Goal: Task Accomplishment & Management: Complete application form

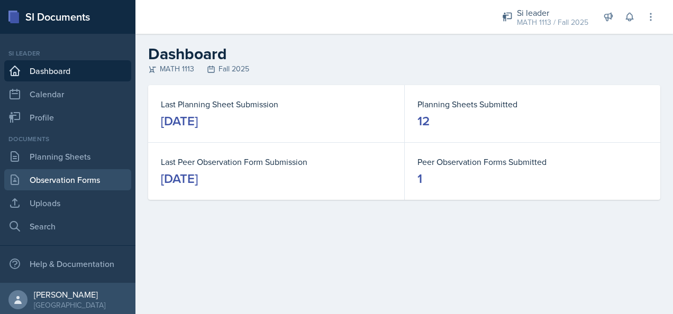
click at [57, 188] on link "Observation Forms" at bounding box center [67, 179] width 127 height 21
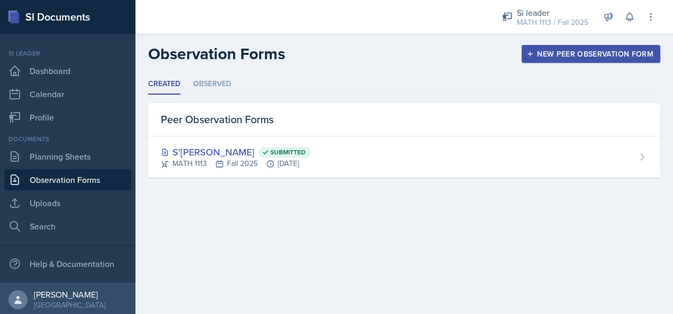
click at [540, 61] on button "New Peer Observation Form" at bounding box center [591, 54] width 139 height 18
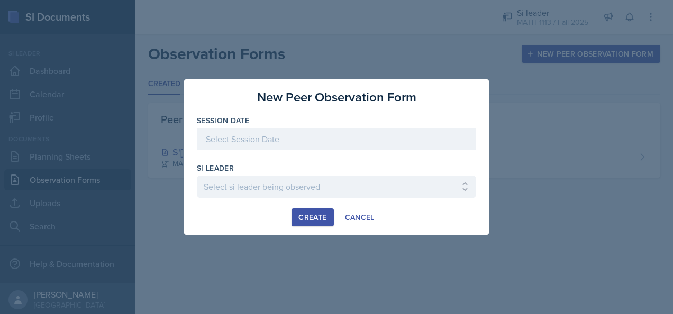
click at [307, 137] on div at bounding box center [336, 139] width 279 height 22
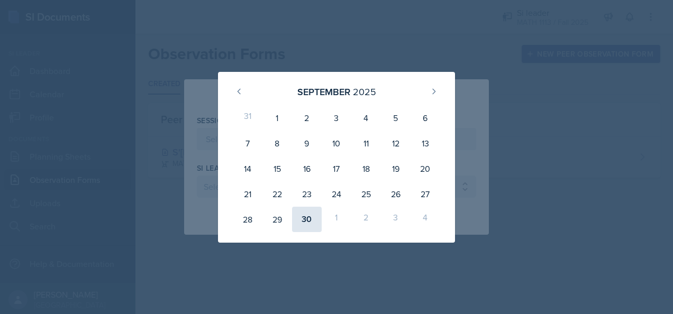
click at [309, 214] on div "30" at bounding box center [307, 219] width 30 height 25
type input "[DATE]"
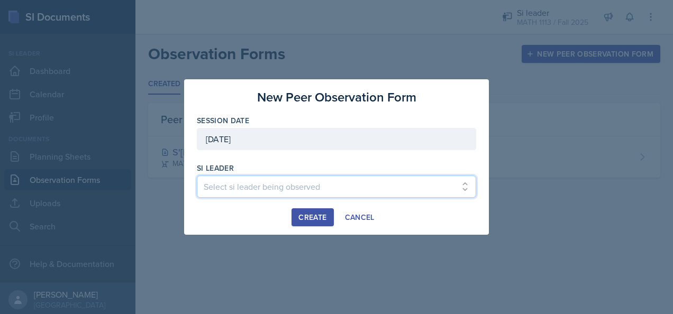
click at [272, 181] on select "Select si leader being observed [PERSON_NAME] / PSYC 2500 / The Phantoms of The…" at bounding box center [336, 187] width 279 height 22
click at [464, 193] on select "Select si leader being observed [PERSON_NAME] / PSYC 2500 / The Phantoms of The…" at bounding box center [336, 187] width 279 height 22
select select "3b993c4e-98c9-4244-8f97-02faccecc339"
click at [197, 176] on select "Select si leader being observed [PERSON_NAME] / PSYC 2500 / The Phantoms of The…" at bounding box center [336, 187] width 279 height 22
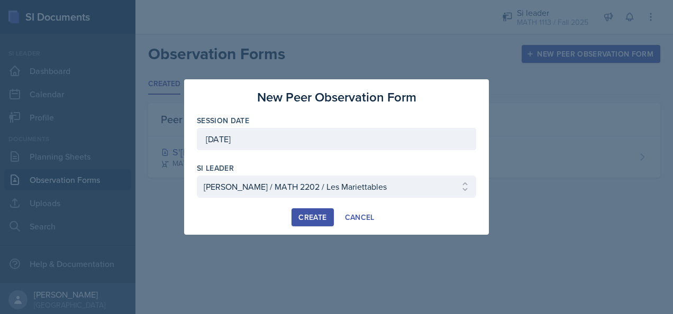
click at [315, 219] on div "Create" at bounding box center [313, 217] width 28 height 8
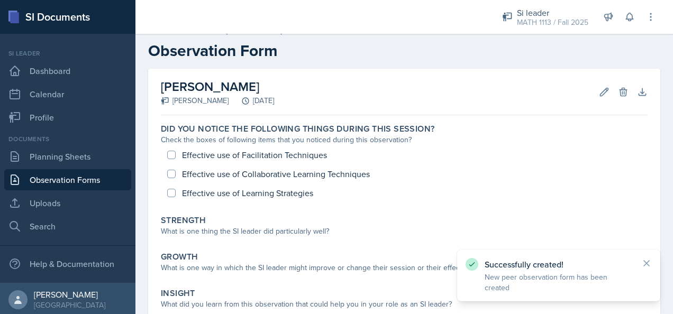
scroll to position [15, 0]
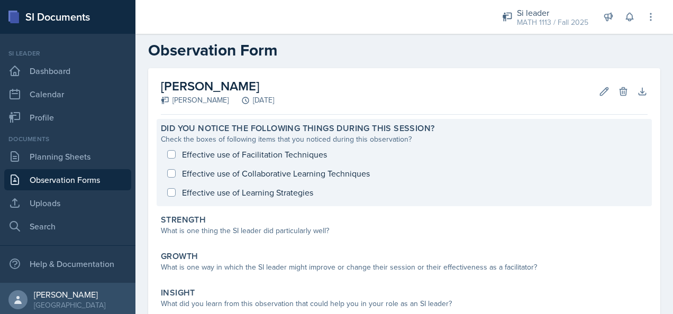
click at [169, 150] on div "Effective use of Facilitation Techniques Effective use of Collaborative Learnin…" at bounding box center [404, 173] width 487 height 57
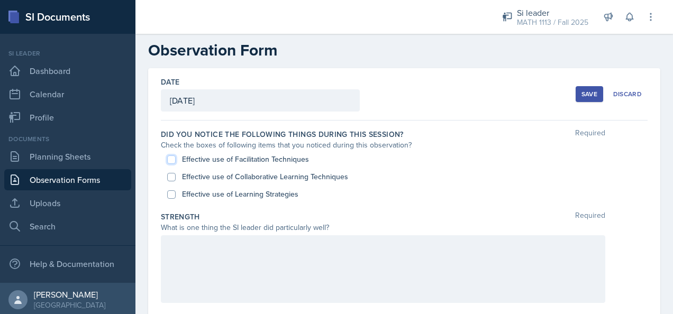
click at [173, 158] on input "Effective use of Facilitation Techniques" at bounding box center [171, 160] width 8 height 8
checkbox input "true"
click at [173, 175] on input "Effective use of Collaborative Learning Techniques" at bounding box center [171, 177] width 8 height 8
checkbox input "true"
click at [171, 195] on input "Effective use of Learning Strategies" at bounding box center [171, 195] width 8 height 8
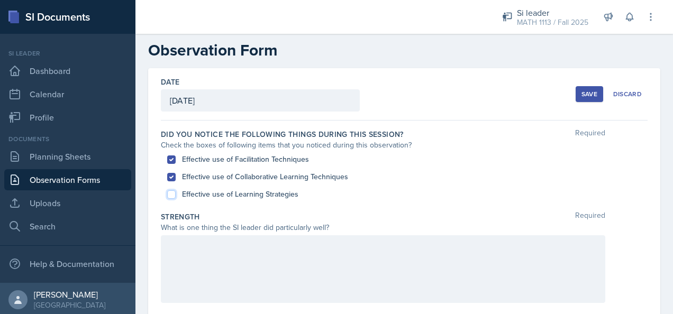
checkbox input "true"
click at [207, 255] on div at bounding box center [383, 270] width 445 height 68
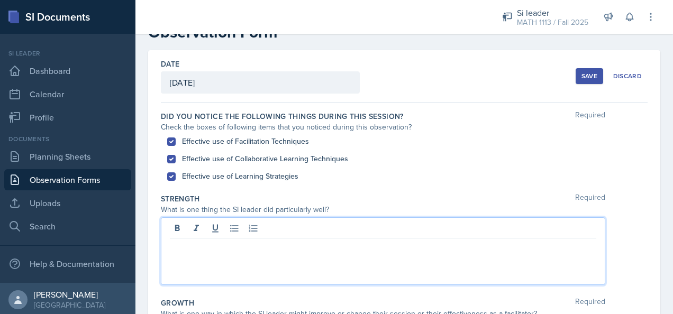
scroll to position [0, 0]
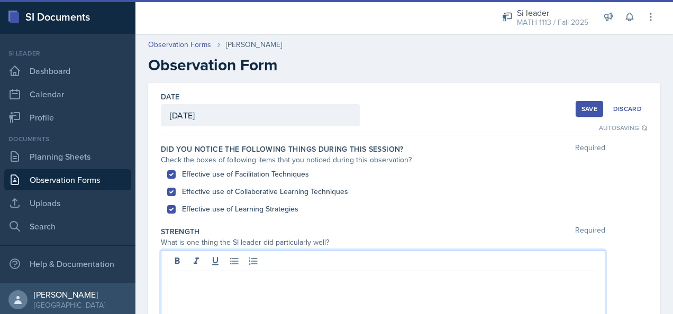
click at [582, 111] on div "Save" at bounding box center [590, 109] width 16 height 8
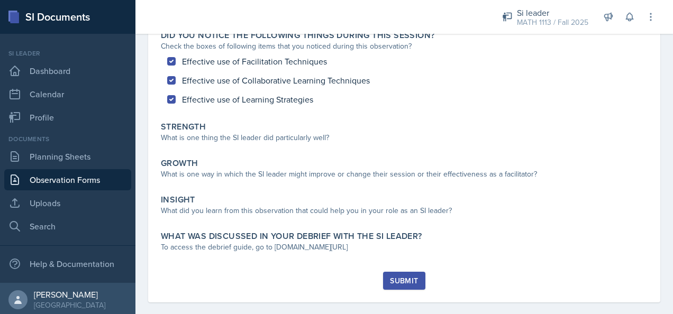
scroll to position [115, 0]
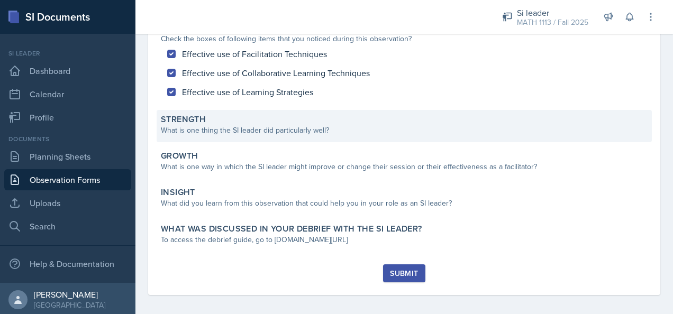
click at [201, 129] on div "What is one thing the SI leader did particularly well?" at bounding box center [404, 130] width 487 height 11
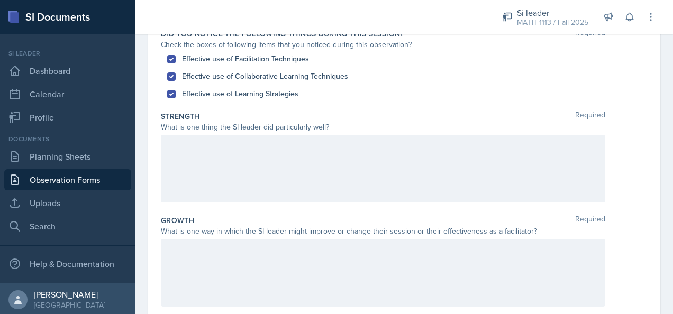
click at [218, 159] on div at bounding box center [383, 169] width 445 height 68
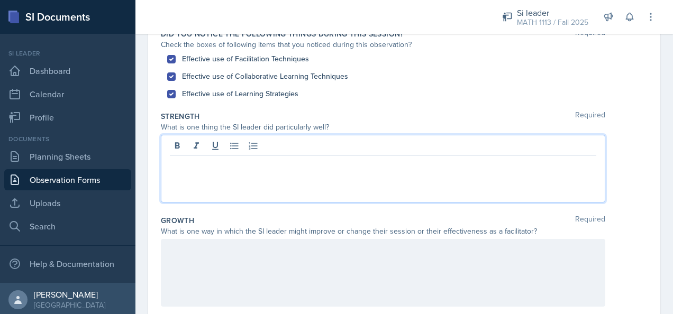
scroll to position [133, 0]
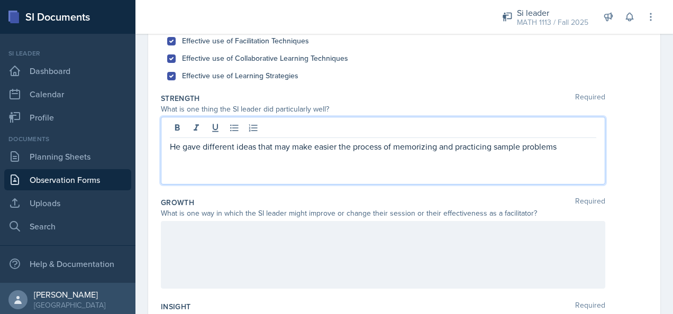
click at [235, 238] on div at bounding box center [383, 255] width 445 height 68
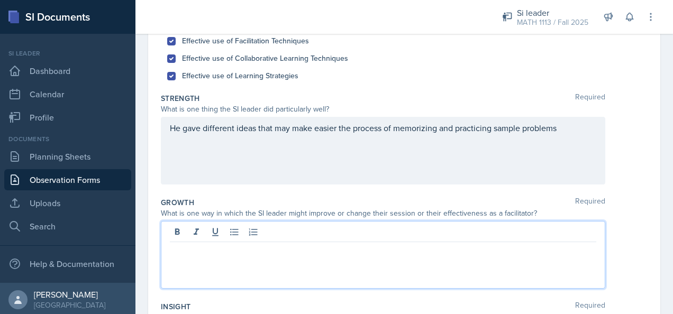
scroll to position [152, 0]
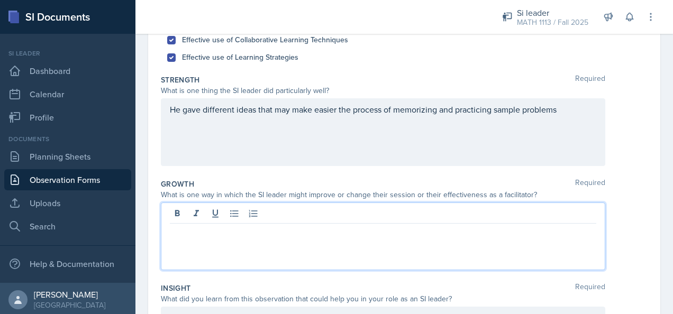
click at [564, 112] on div "He gave different ideas that may make easier the process of memorizing and prac…" at bounding box center [383, 132] width 445 height 68
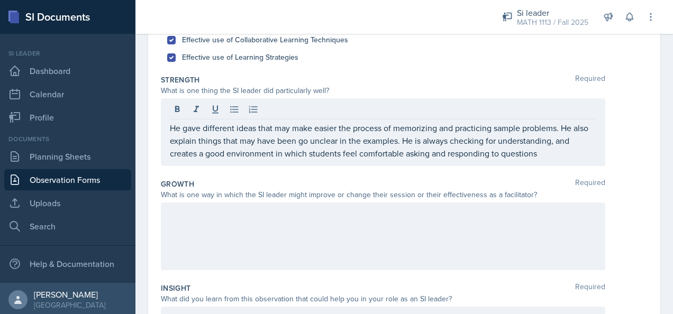
click at [302, 167] on div "Strength Required What is one thing the SI leader did particularly well? He gav…" at bounding box center [404, 122] width 487 height 104
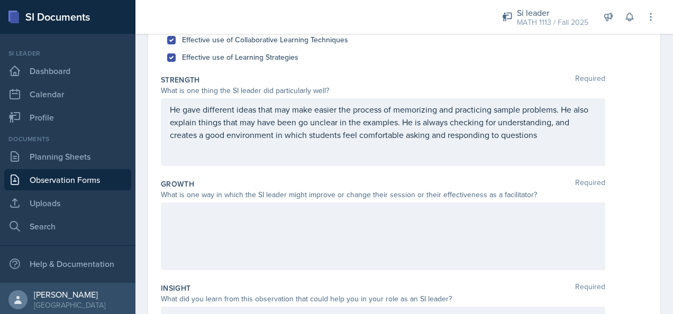
click at [547, 135] on p "He gave different ideas that may make easier the process of memorizing and prac…" at bounding box center [383, 122] width 427 height 38
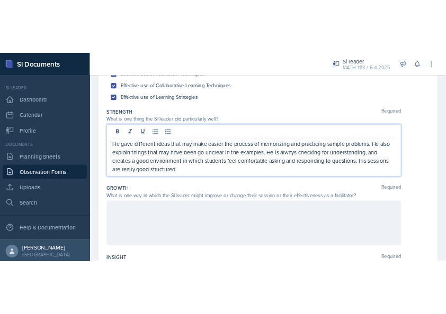
scroll to position [141, 0]
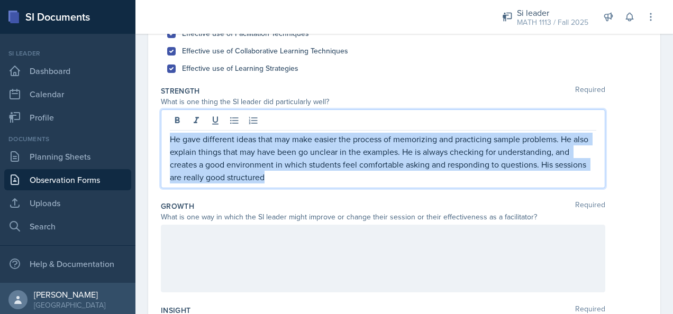
drag, startPoint x: 269, startPoint y: 176, endPoint x: 169, endPoint y: 140, distance: 106.8
click at [169, 140] on div "He gave different ideas that may make easier the process of memorizing and prac…" at bounding box center [383, 149] width 445 height 79
copy p "He gave different ideas that may make easier the process of memorizing and prac…"
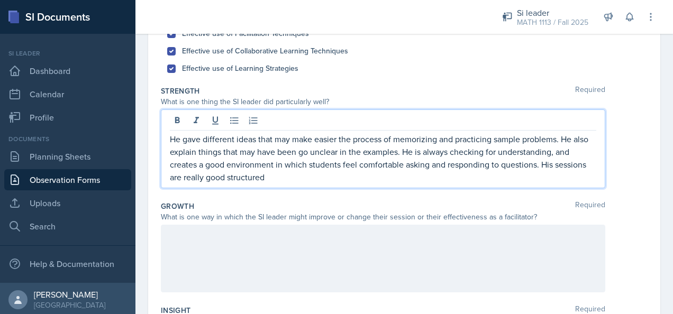
click at [637, 100] on div "What is one thing the SI leader did particularly well?" at bounding box center [404, 101] width 487 height 11
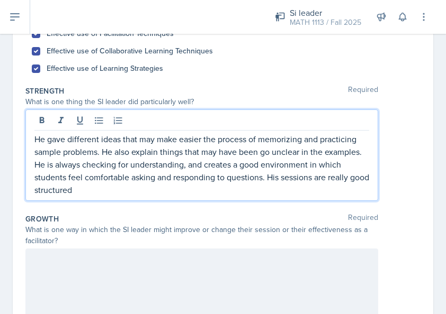
drag, startPoint x: 126, startPoint y: 171, endPoint x: 47, endPoint y: 137, distance: 86.7
click at [47, 137] on p "He gave different ideas that may make easier the process of memorizing and prac…" at bounding box center [201, 165] width 335 height 64
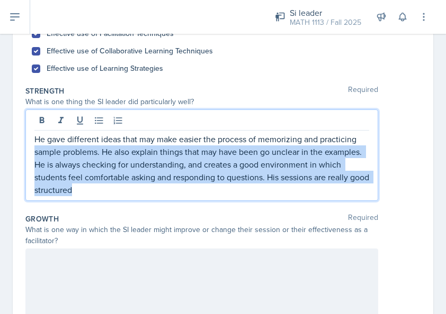
drag, startPoint x: 116, startPoint y: 192, endPoint x: 23, endPoint y: 146, distance: 104.2
click at [23, 146] on div "Date [DATE] [DATE] 31 1 2 3 4 5 6 7 8 9 10 11 12 13 14 15 16 17 18 19 20 21 22 …" at bounding box center [223, 242] width 420 height 600
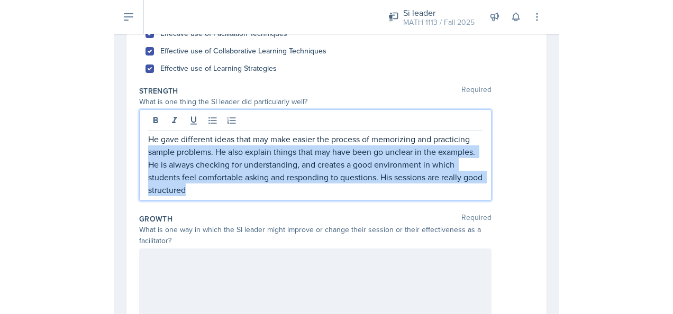
scroll to position [123, 0]
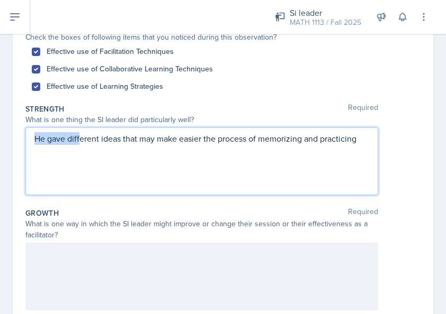
drag, startPoint x: 36, startPoint y: 142, endPoint x: 80, endPoint y: 167, distance: 50.9
click at [80, 167] on div "He gave different ideas that may make easier the process of memorizing and prac…" at bounding box center [201, 162] width 353 height 68
drag, startPoint x: 360, startPoint y: 141, endPoint x: 25, endPoint y: 139, distance: 334.5
click at [25, 139] on div "He gave different ideas that may make easier the process of memorizing and prac…" at bounding box center [201, 162] width 353 height 68
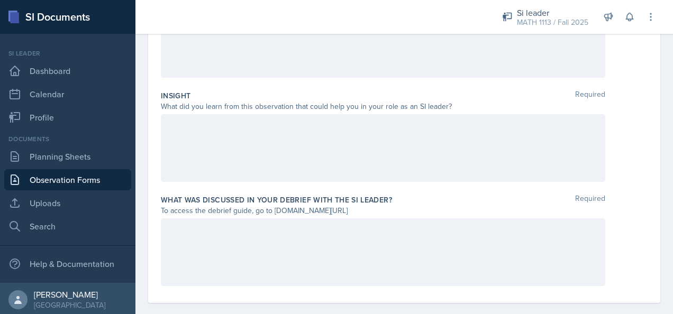
scroll to position [382, 0]
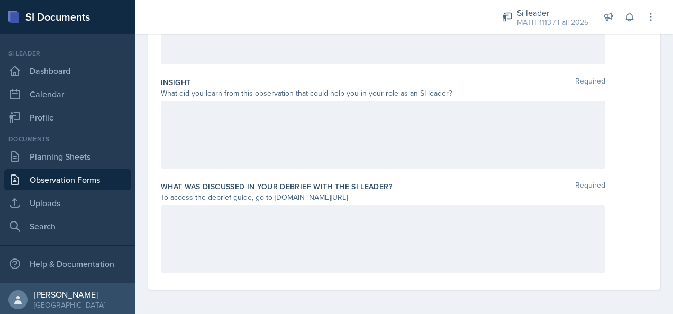
click at [331, 217] on div at bounding box center [383, 239] width 445 height 68
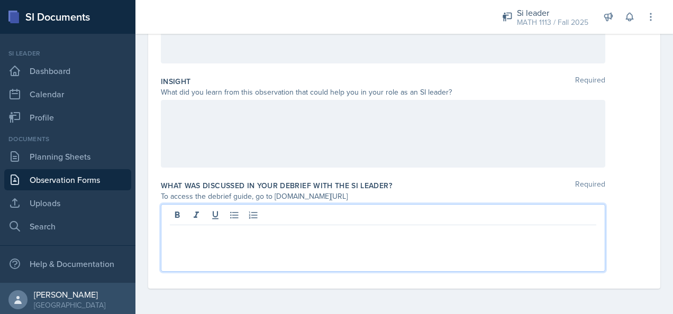
scroll to position [363, 0]
click at [276, 116] on div at bounding box center [383, 135] width 445 height 68
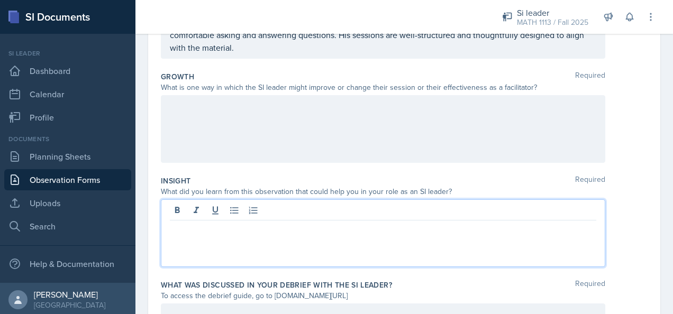
click at [276, 116] on div at bounding box center [383, 129] width 445 height 68
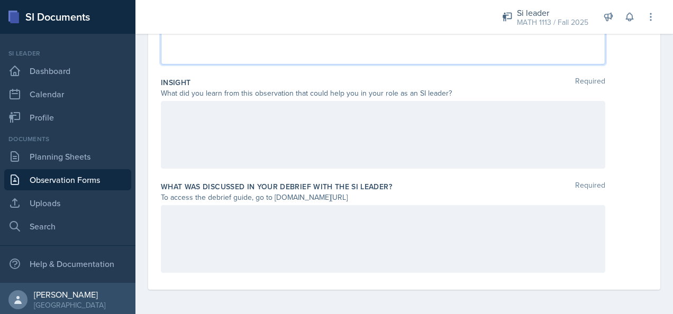
click at [276, 116] on div at bounding box center [383, 135] width 445 height 68
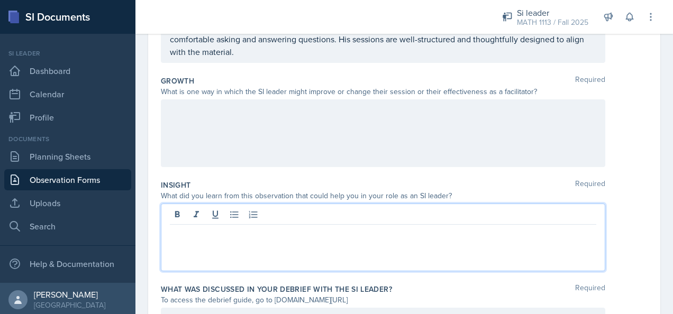
click at [250, 123] on div at bounding box center [383, 134] width 445 height 68
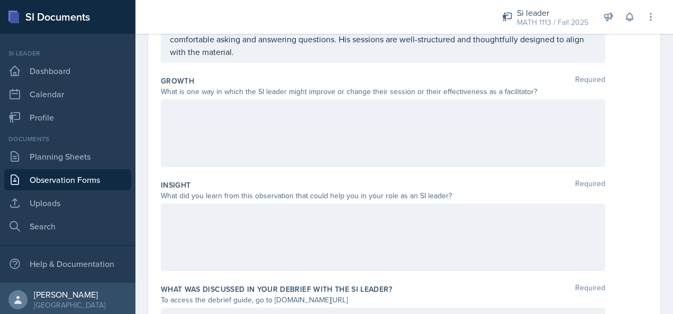
scroll to position [278, 0]
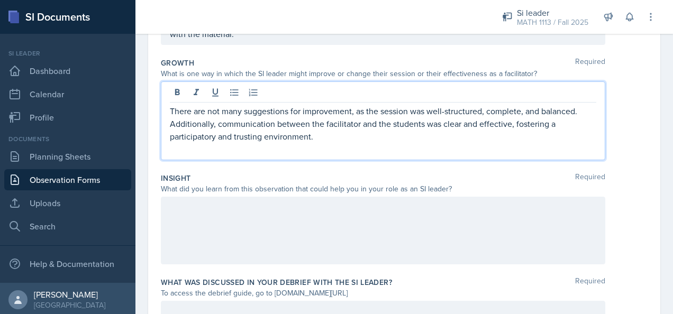
click at [530, 161] on div "Growth Required What is one way in which the SI leader might improve or change …" at bounding box center [404, 110] width 487 height 115
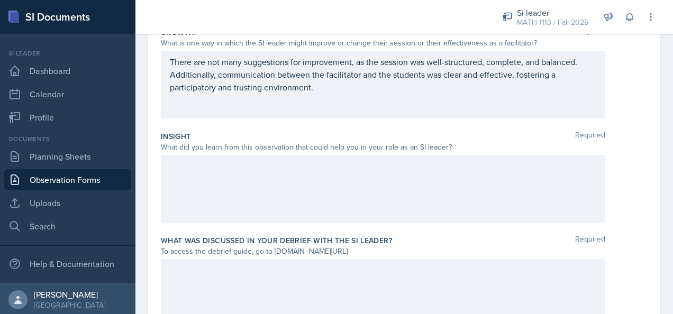
scroll to position [351, 0]
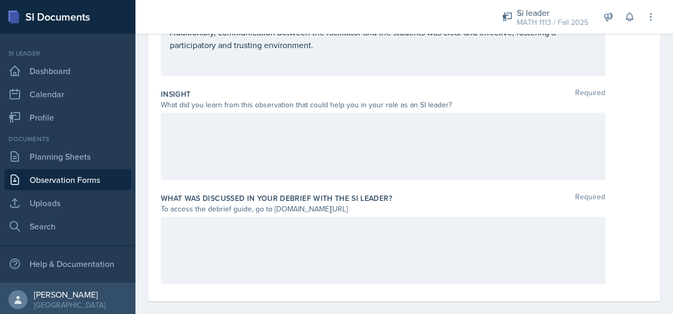
click at [362, 133] on div at bounding box center [383, 147] width 445 height 68
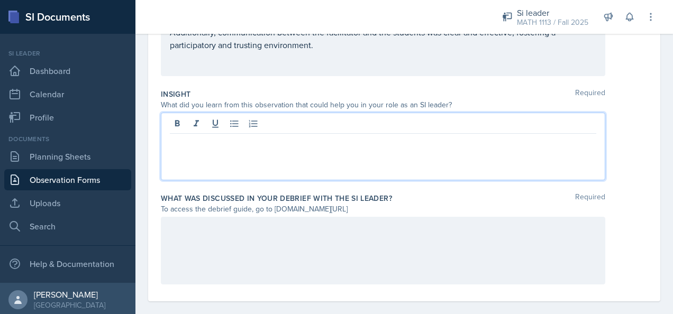
scroll to position [363, 0]
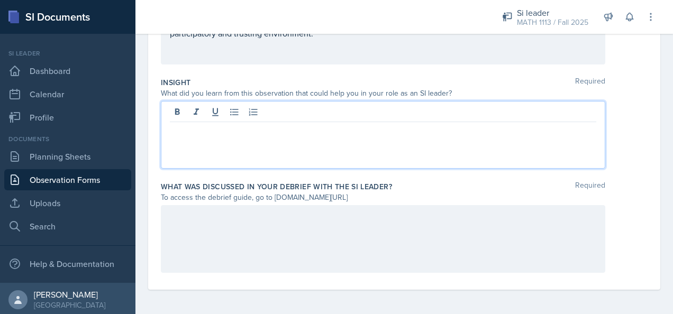
click at [407, 191] on div "What was discussed in your debrief with the SI Leader? Required" at bounding box center [404, 187] width 487 height 11
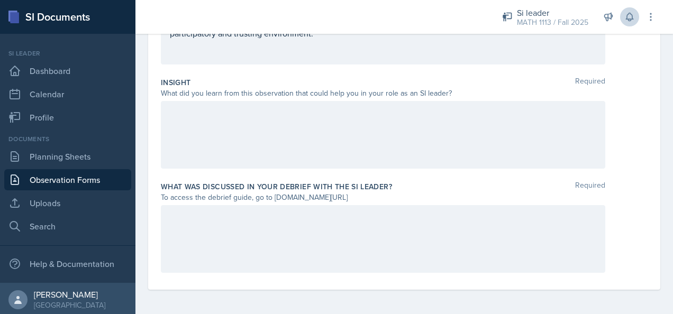
click at [629, 16] on icon at bounding box center [630, 17] width 11 height 11
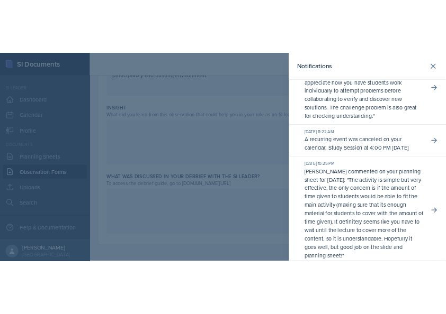
scroll to position [0, 0]
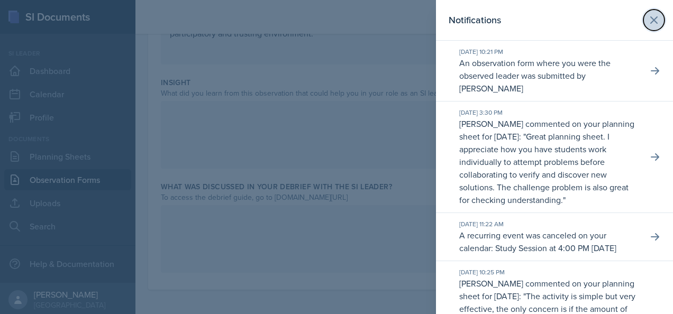
click at [648, 20] on icon at bounding box center [654, 20] width 13 height 13
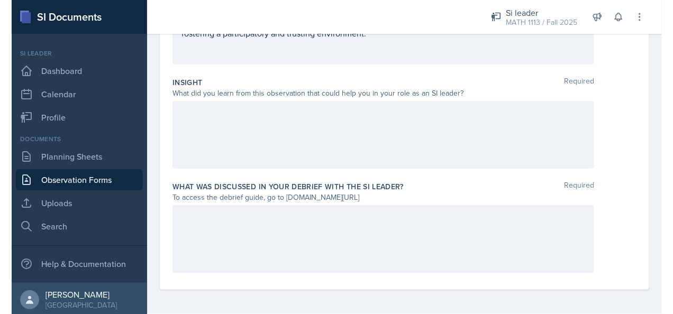
scroll to position [387, 0]
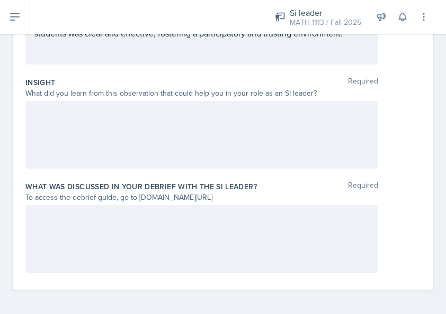
click at [266, 120] on div at bounding box center [201, 135] width 353 height 68
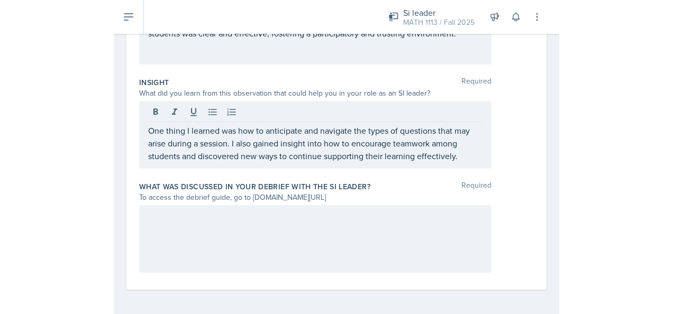
scroll to position [363, 0]
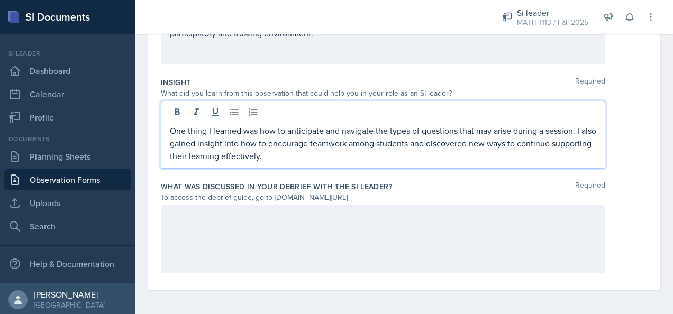
click at [490, 178] on div "What was discussed in your debrief with the SI Leader? Required To access the d…" at bounding box center [404, 229] width 487 height 104
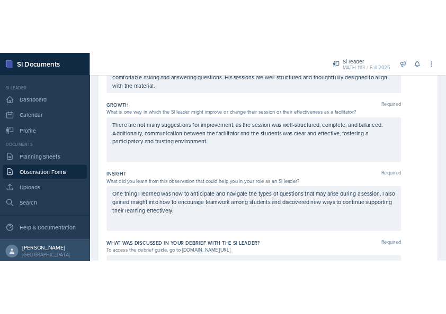
scroll to position [261, 0]
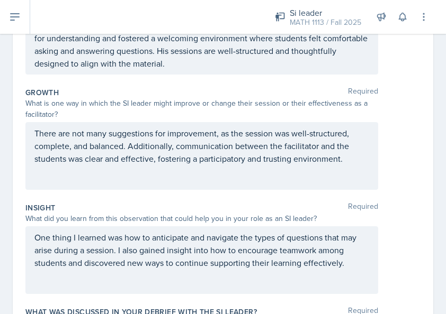
click at [343, 159] on p "There are not many suggestions for improvement, as the session was well-structu…" at bounding box center [201, 146] width 335 height 38
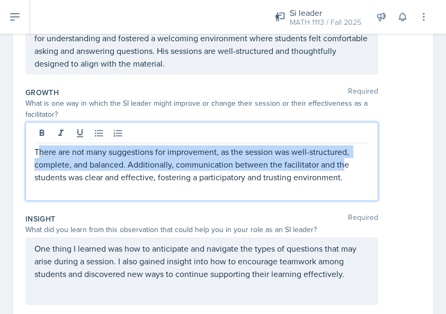
drag, startPoint x: 343, startPoint y: 159, endPoint x: 34, endPoint y: 144, distance: 309.4
click at [34, 146] on p "There are not many suggestions for improvement, as the session was well-structu…" at bounding box center [201, 165] width 335 height 38
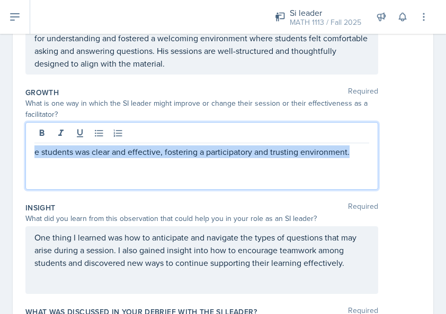
drag, startPoint x: 353, startPoint y: 156, endPoint x: 25, endPoint y: 142, distance: 328.5
click at [25, 142] on div "Date [DATE] [DATE] 31 1 2 3 4 5 6 7 8 9 10 11 12 13 14 15 16 17 18 19 20 21 22 …" at bounding box center [223, 119] width 420 height 594
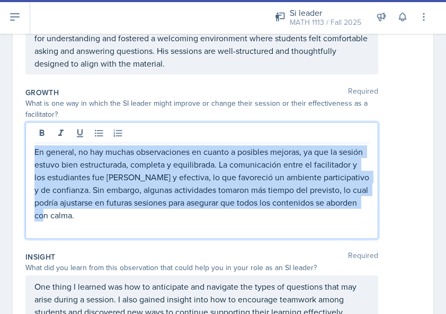
drag, startPoint x: 203, startPoint y: 214, endPoint x: 0, endPoint y: 137, distance: 217.4
click at [0, 137] on div "Date [DATE] [DATE] 31 1 2 3 4 5 6 7 8 9 10 11 12 13 14 15 16 17 18 19 20 21 22 …" at bounding box center [223, 156] width 446 height 669
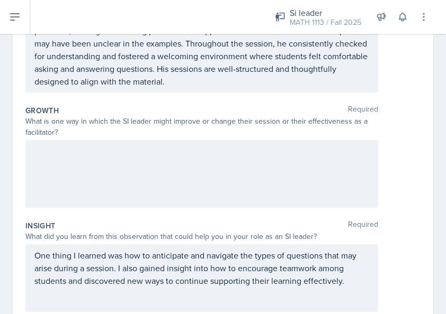
click at [181, 153] on p at bounding box center [201, 151] width 335 height 13
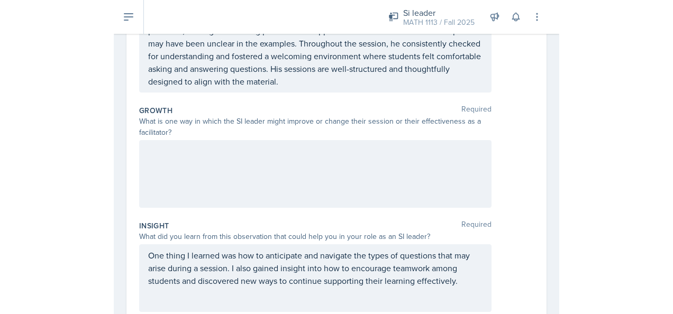
scroll to position [261, 0]
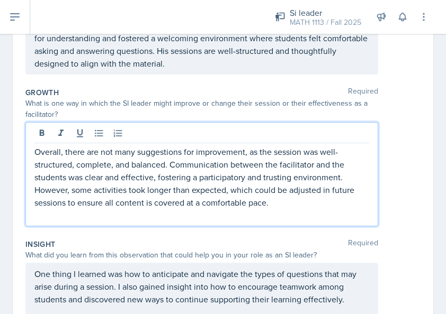
click at [396, 174] on div "Overall, there are not many suggestions for improvement, as the session was wel…" at bounding box center [222, 174] width 395 height 104
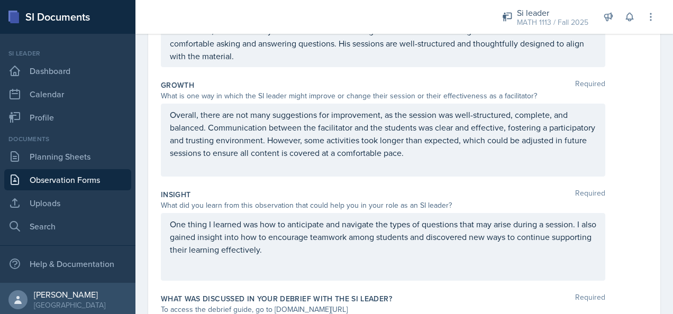
scroll to position [368, 0]
